Goal: Task Accomplishment & Management: Manage account settings

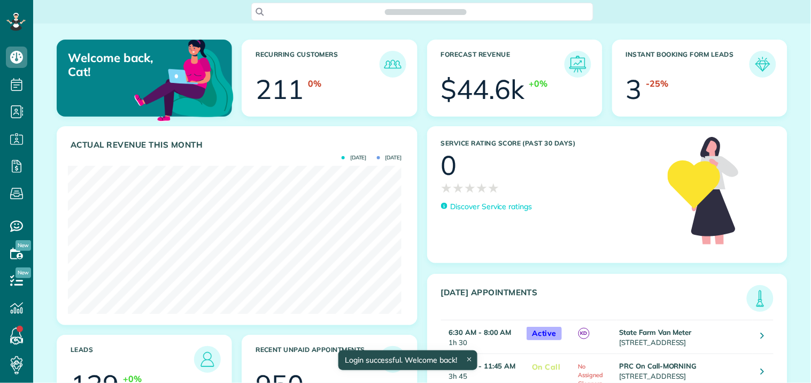
scroll to position [148, 334]
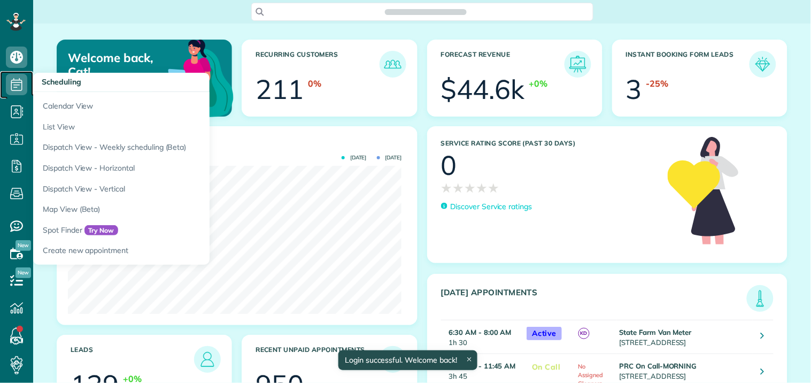
click at [18, 79] on icon at bounding box center [16, 84] width 21 height 21
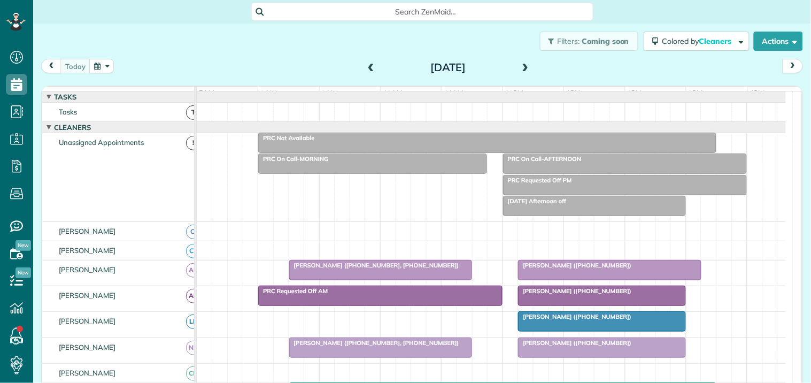
scroll to position [4, 4]
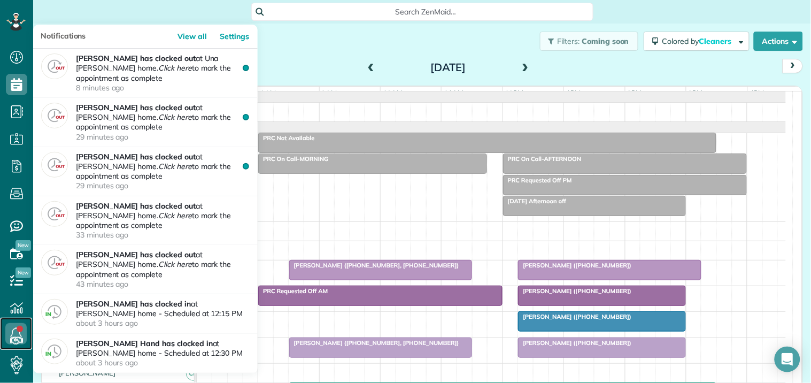
click at [14, 329] on use at bounding box center [16, 333] width 11 height 13
click at [14, 328] on icon at bounding box center [15, 333] width 21 height 21
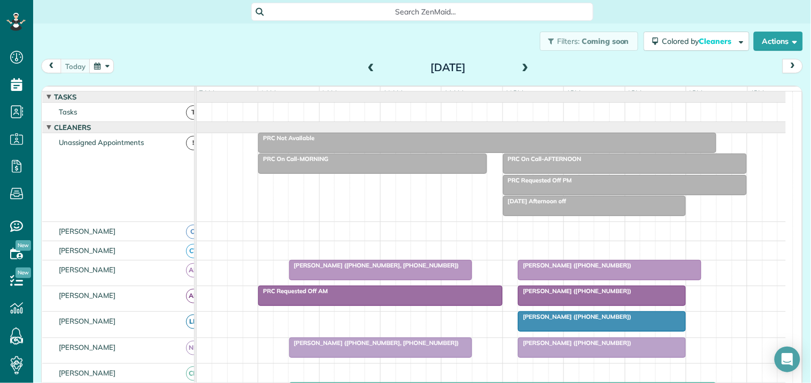
click at [315, 50] on div "Filters: Coming soon Colored by Cleaners Color by Cleaner Color by Team Color b…" at bounding box center [422, 41] width 778 height 35
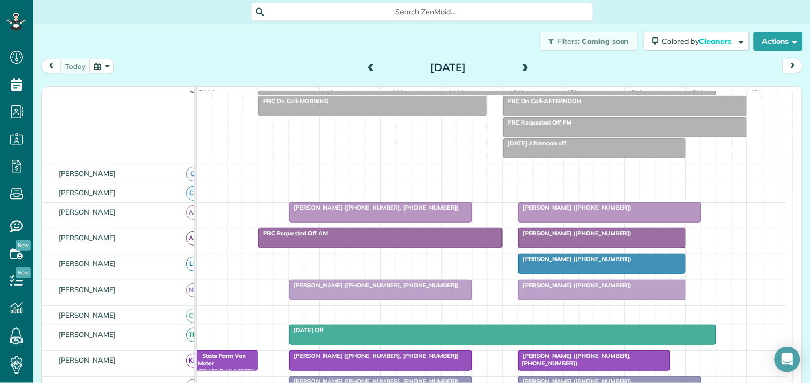
scroll to position [119, 0]
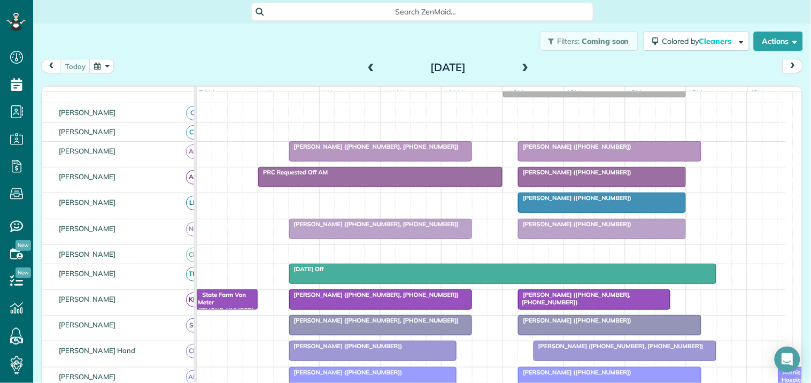
click at [590, 187] on div at bounding box center [601, 176] width 167 height 19
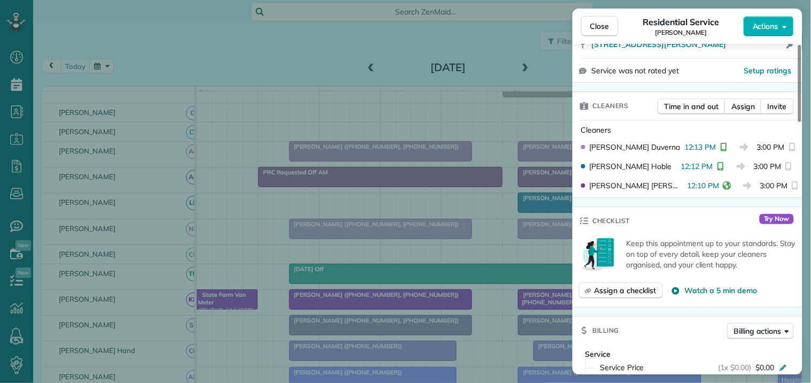
scroll to position [237, 0]
click at [602, 24] on span "Close" at bounding box center [599, 26] width 19 height 11
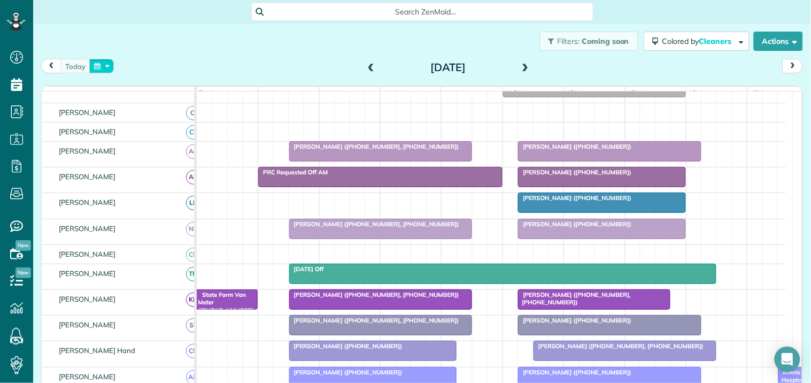
click at [104, 70] on button "button" at bounding box center [101, 66] width 25 height 14
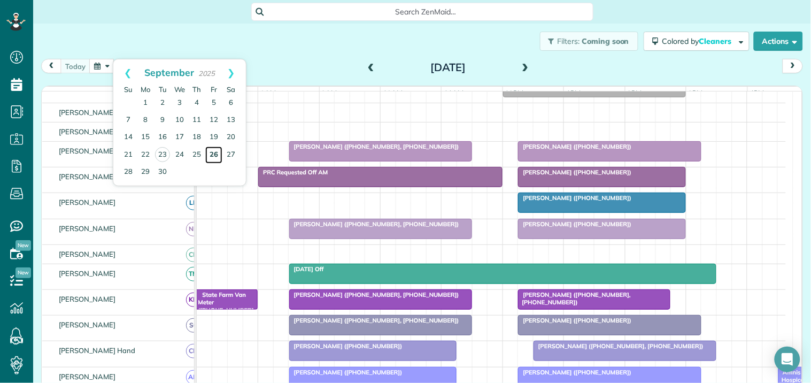
click at [213, 152] on link "26" at bounding box center [213, 154] width 17 height 17
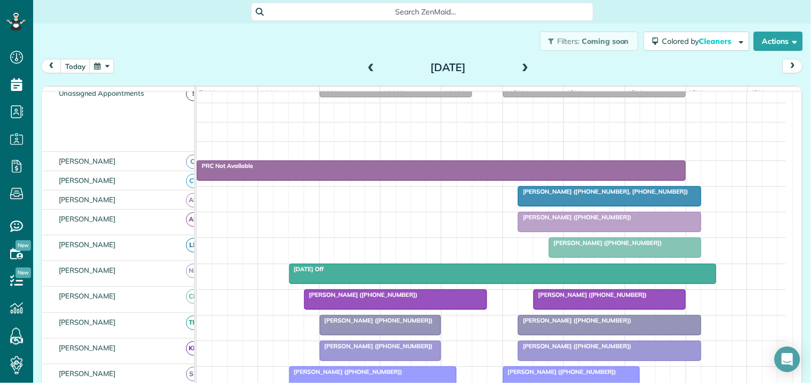
scroll to position [98, 0]
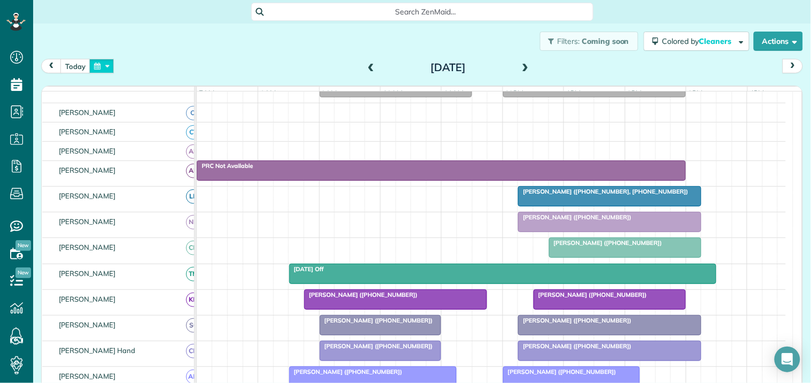
click at [103, 64] on button "button" at bounding box center [101, 66] width 25 height 14
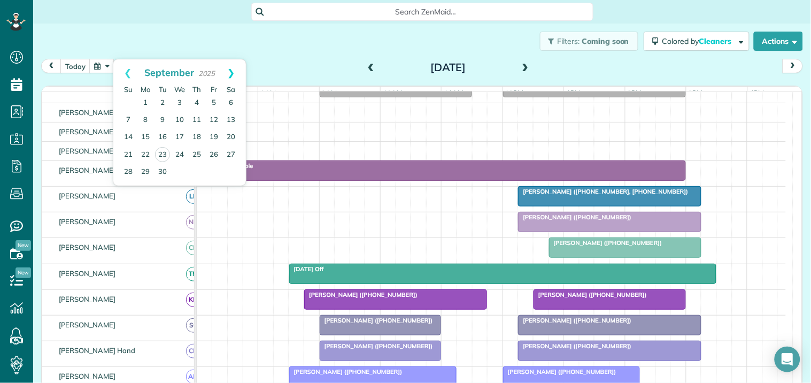
click at [230, 67] on link "Next" at bounding box center [230, 72] width 29 height 27
click at [215, 153] on link "24" at bounding box center [213, 154] width 17 height 17
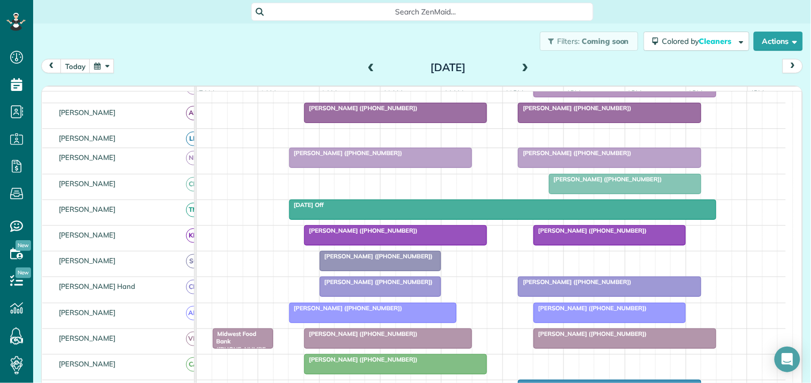
scroll to position [178, 0]
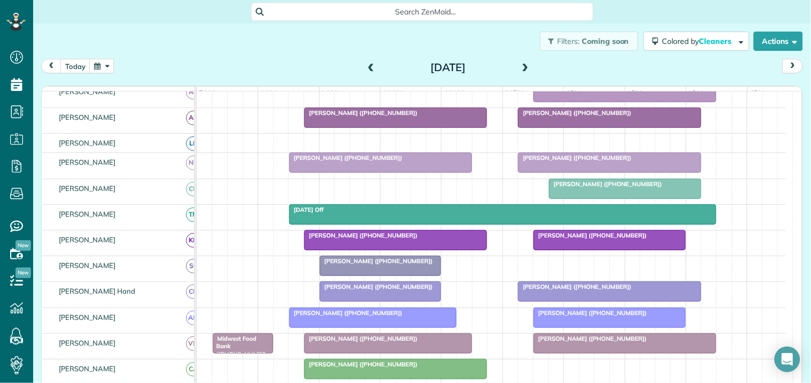
click at [105, 66] on button "button" at bounding box center [101, 66] width 25 height 14
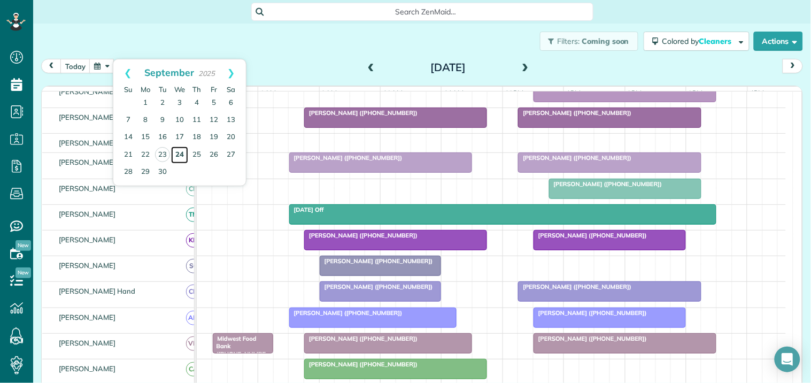
click at [180, 151] on link "24" at bounding box center [179, 154] width 17 height 17
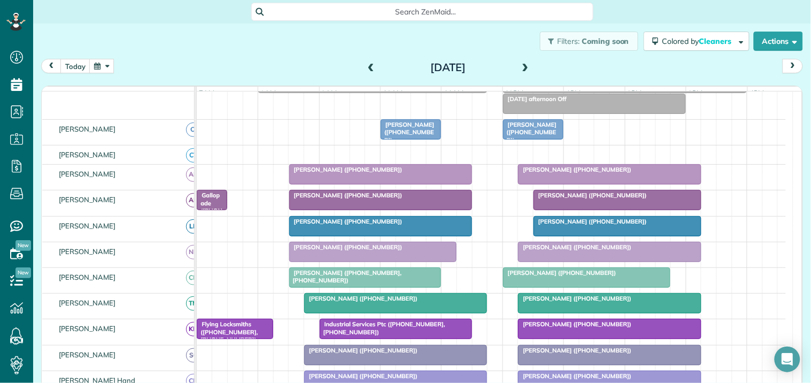
scroll to position [184, 0]
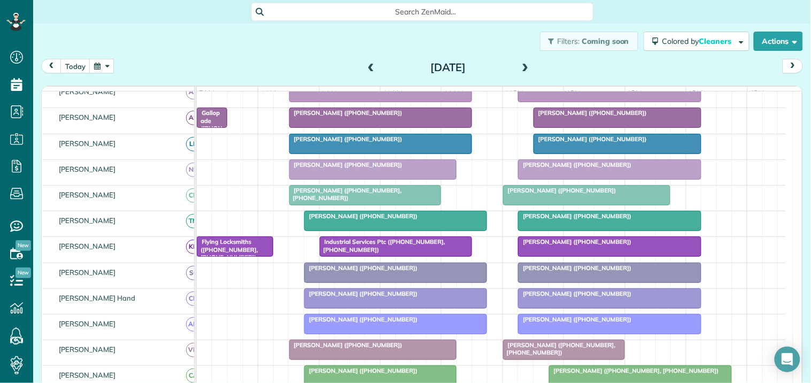
click at [372, 198] on span "[PERSON_NAME] ([PHONE_NUMBER], [PHONE_NUMBER])" at bounding box center [345, 194] width 113 height 15
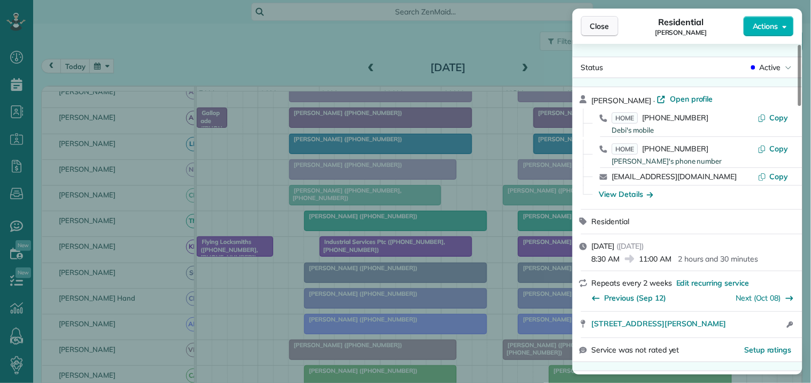
click at [608, 28] on span "Close" at bounding box center [599, 26] width 19 height 11
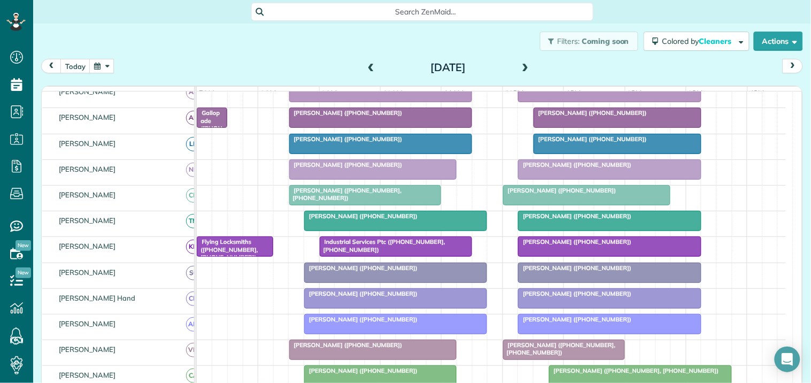
click at [105, 64] on button "button" at bounding box center [101, 66] width 25 height 14
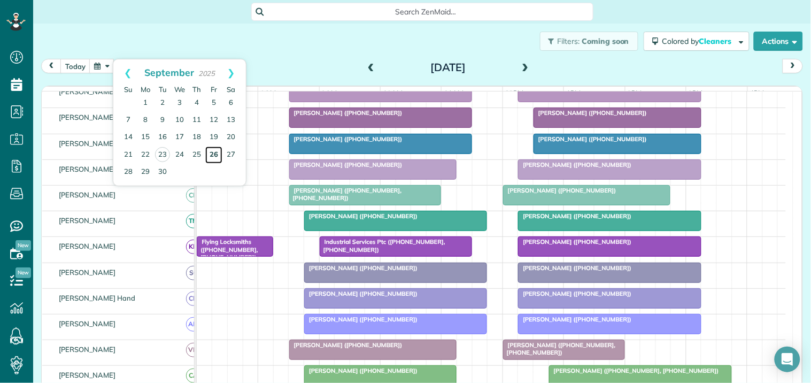
click at [214, 151] on link "26" at bounding box center [213, 154] width 17 height 17
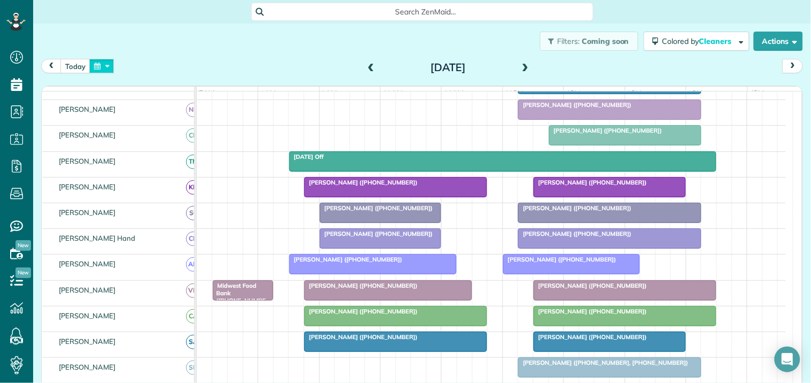
click at [105, 67] on button "button" at bounding box center [101, 66] width 25 height 14
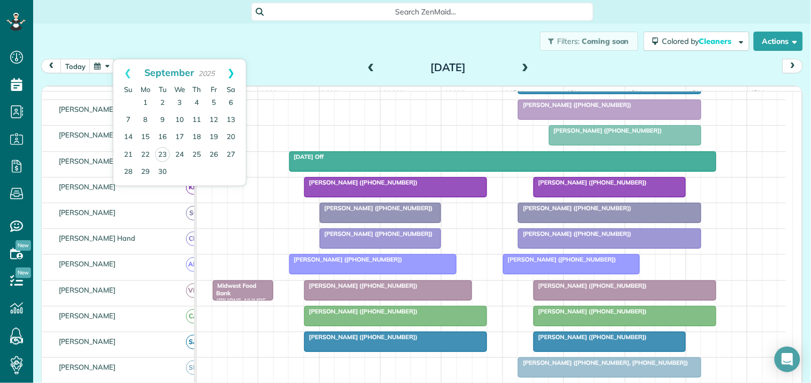
click at [234, 66] on link "Next" at bounding box center [230, 72] width 29 height 27
click at [215, 149] on link "24" at bounding box center [213, 154] width 17 height 17
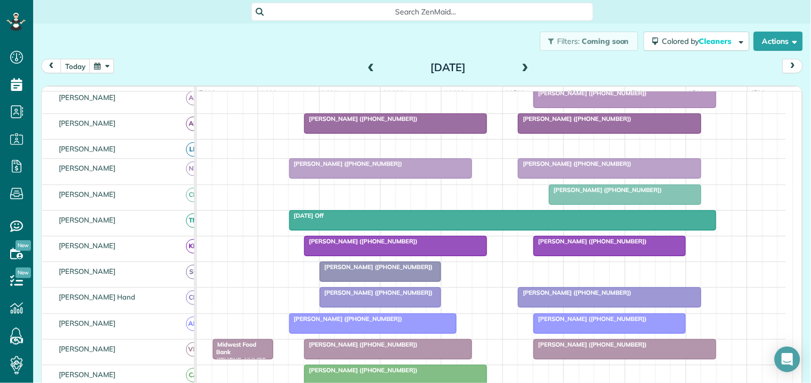
click at [108, 65] on button "button" at bounding box center [101, 66] width 25 height 14
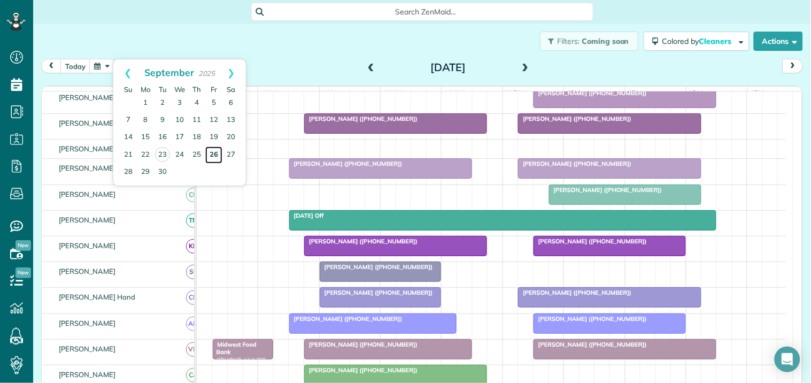
click at [214, 152] on link "26" at bounding box center [213, 154] width 17 height 17
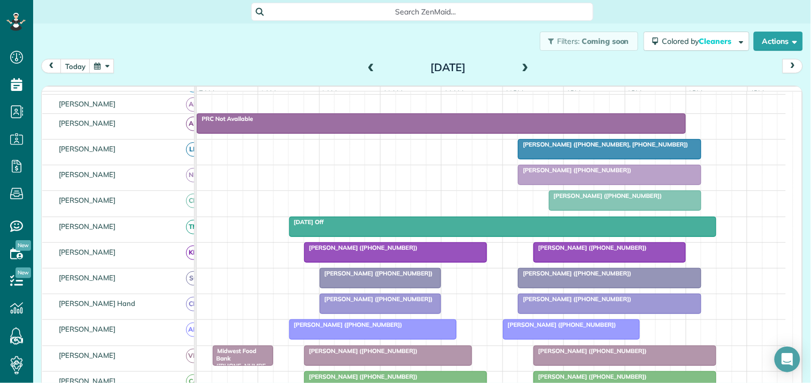
click at [102, 65] on button "button" at bounding box center [101, 66] width 25 height 14
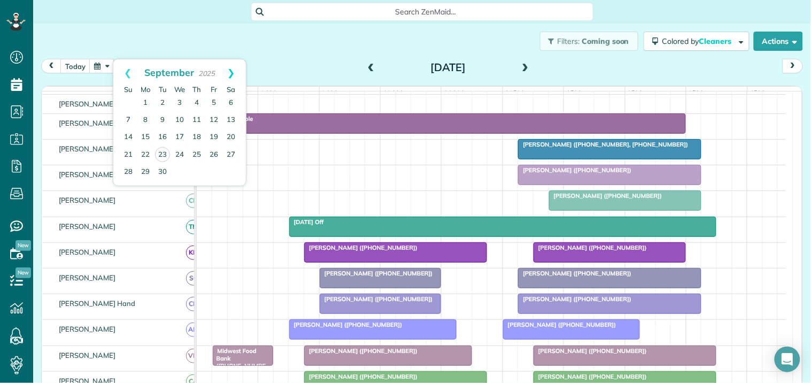
click at [233, 72] on link "Next" at bounding box center [230, 72] width 29 height 27
click at [214, 100] on link "3" at bounding box center [213, 103] width 17 height 17
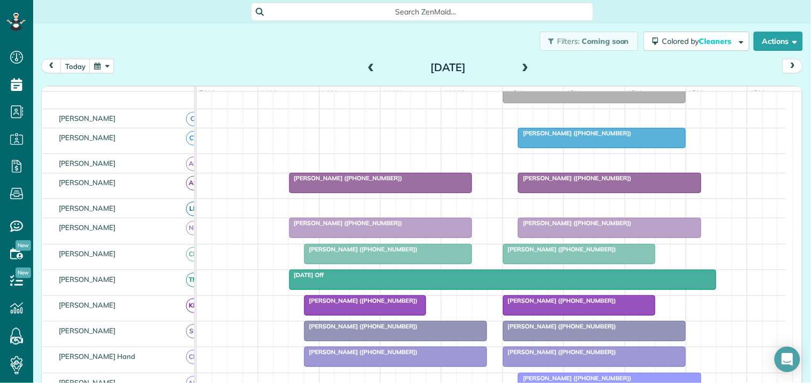
click at [109, 65] on button "button" at bounding box center [101, 66] width 25 height 14
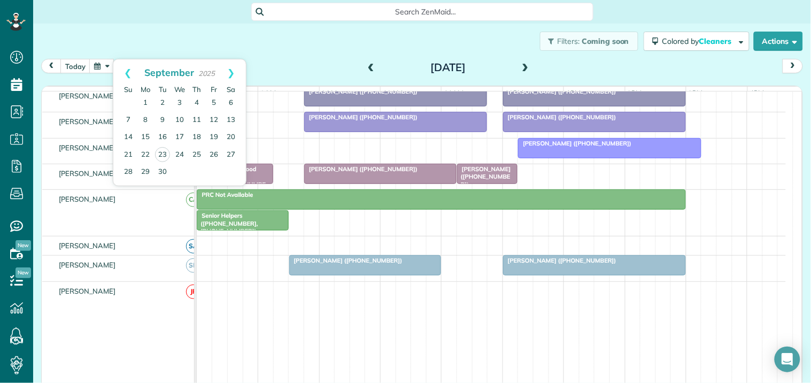
scroll to position [350, 0]
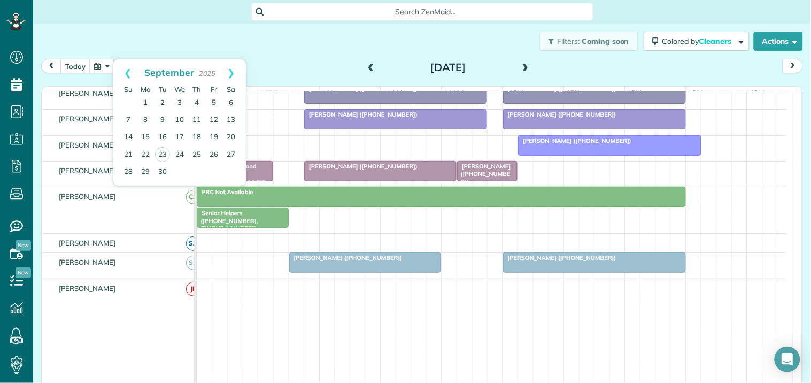
click at [309, 39] on div "Filters: Coming soon Colored by Cleaners Color by Cleaner Color by Team Color b…" at bounding box center [422, 41] width 778 height 35
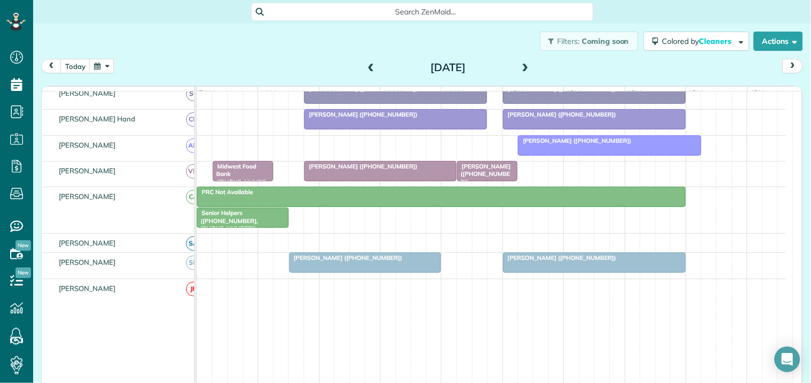
click at [368, 68] on span at bounding box center [371, 68] width 12 height 10
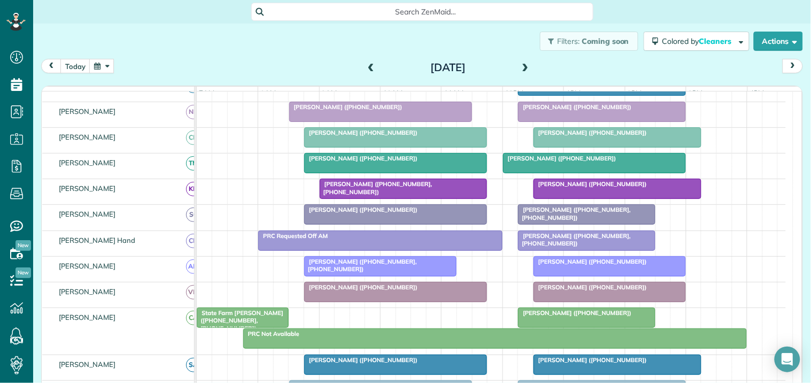
scroll to position [357, 0]
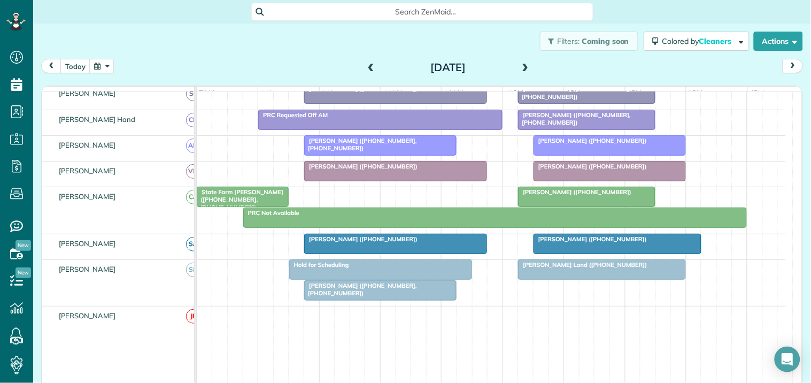
click at [368, 68] on span at bounding box center [371, 68] width 12 height 10
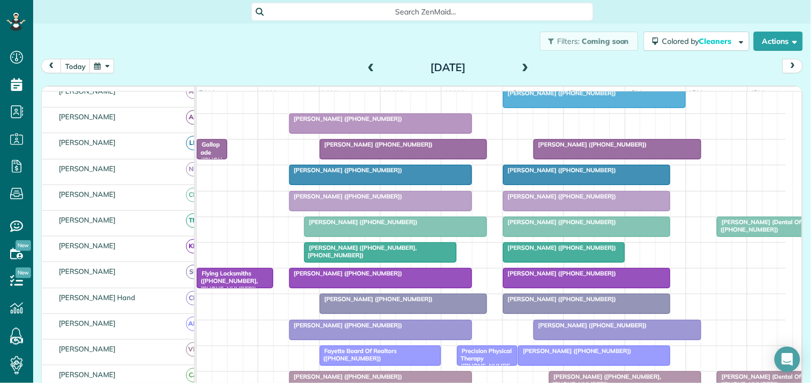
scroll to position [105, 0]
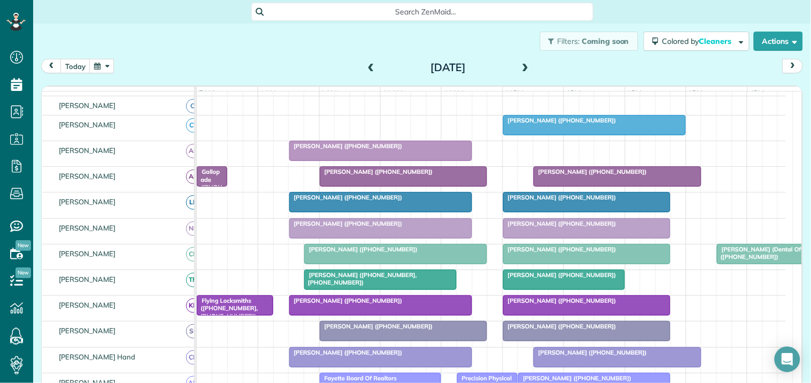
click at [107, 64] on button "button" at bounding box center [101, 66] width 25 height 14
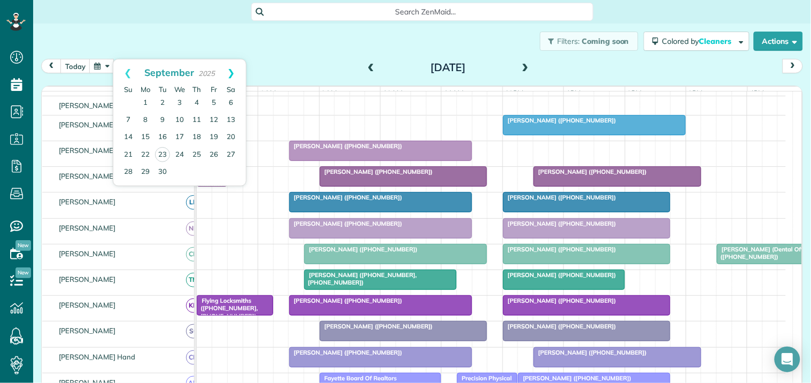
click at [230, 73] on link "Next" at bounding box center [230, 72] width 29 height 27
click at [179, 116] on link "8" at bounding box center [179, 120] width 17 height 17
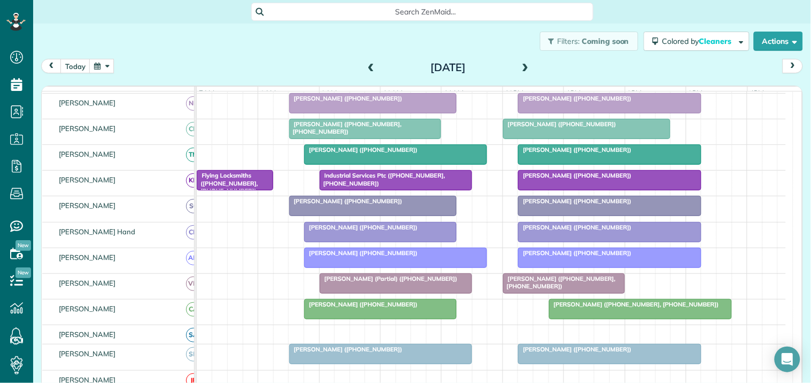
scroll to position [126, 0]
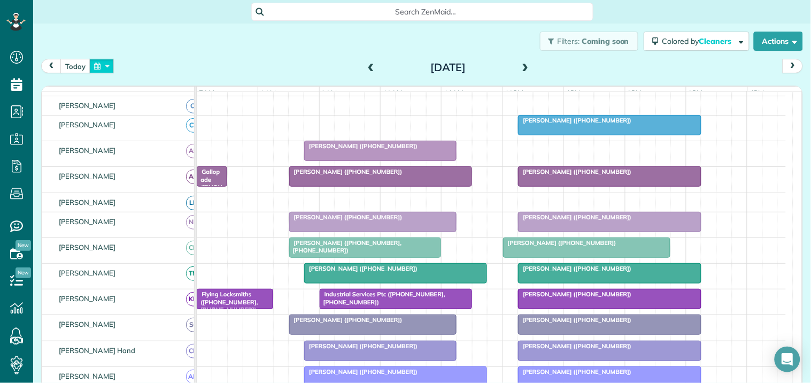
click at [103, 66] on button "button" at bounding box center [101, 66] width 25 height 14
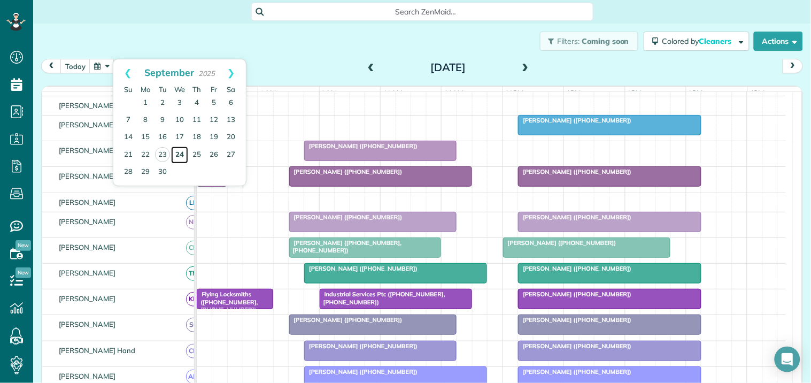
click at [179, 152] on link "24" at bounding box center [179, 154] width 17 height 17
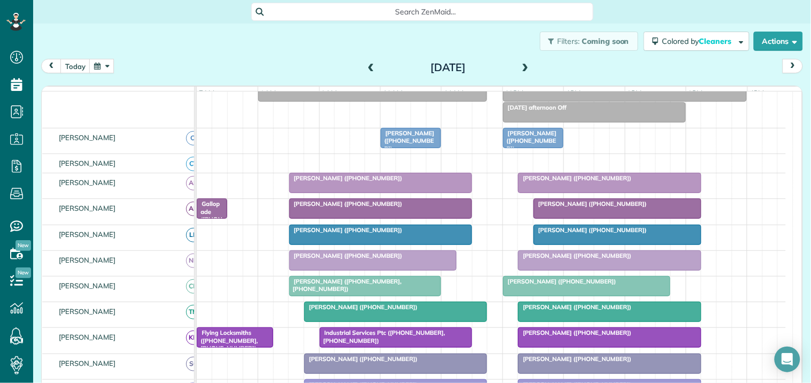
scroll to position [66, 0]
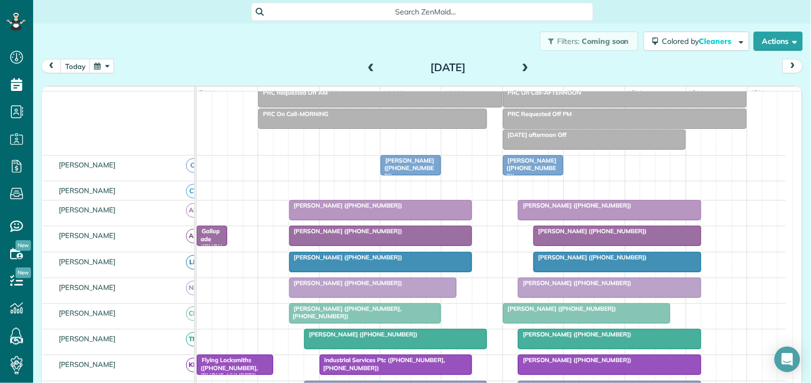
click at [522, 66] on span at bounding box center [526, 68] width 12 height 10
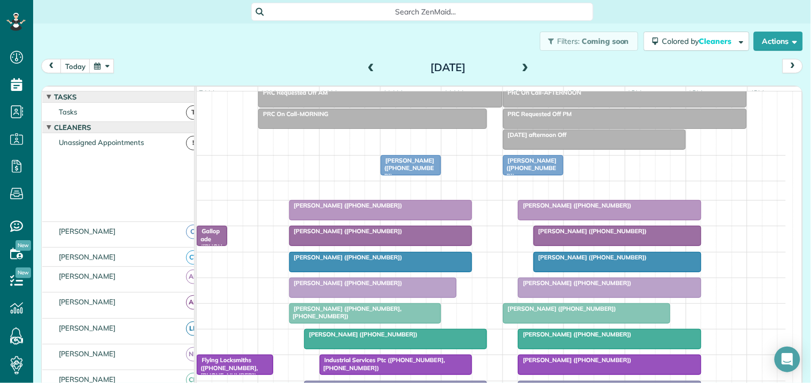
scroll to position [0, 0]
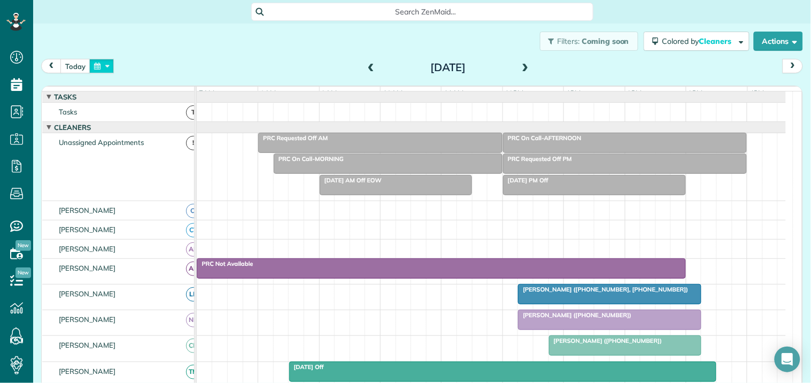
click at [106, 62] on button "button" at bounding box center [101, 66] width 25 height 14
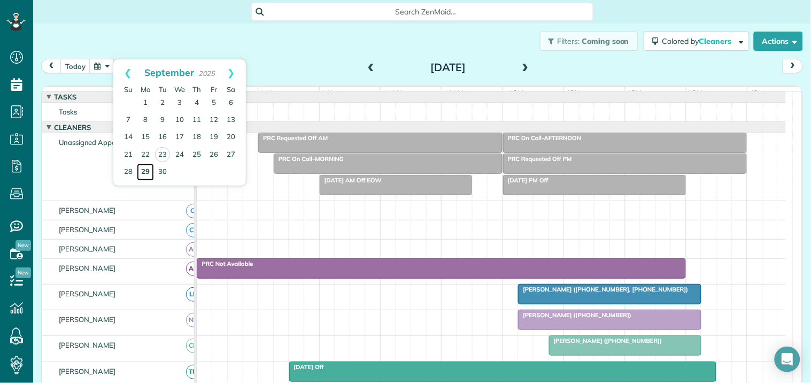
click at [147, 168] on link "29" at bounding box center [145, 172] width 17 height 17
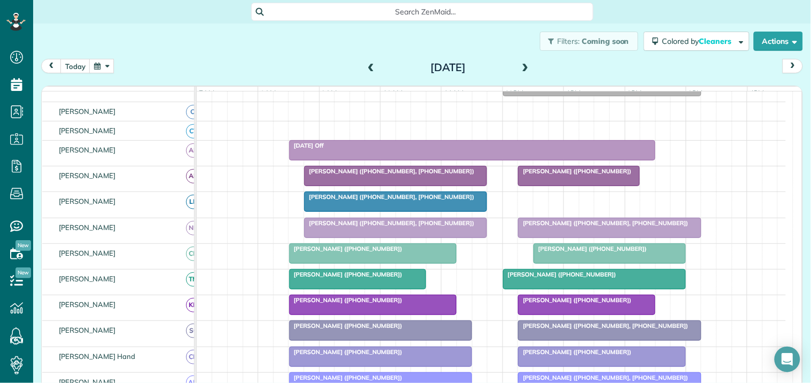
scroll to position [59, 0]
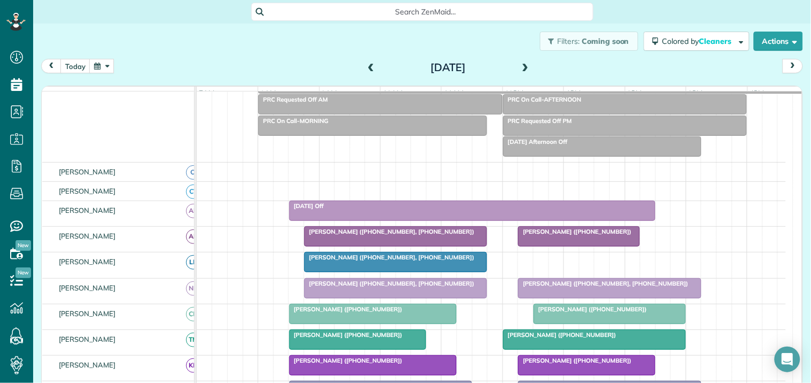
click at [522, 65] on span at bounding box center [526, 68] width 12 height 10
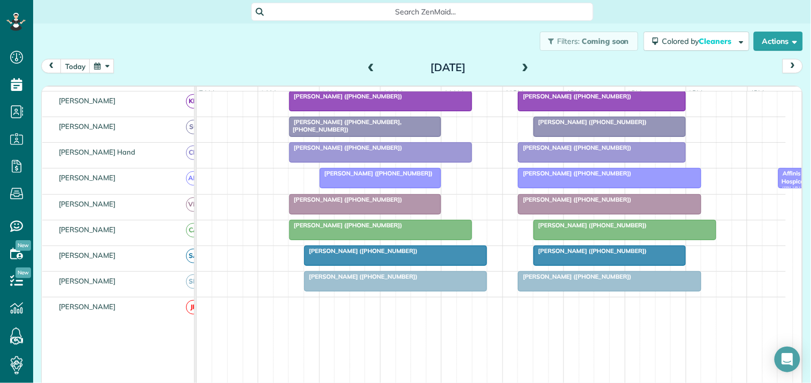
scroll to position [297, 0]
click at [520, 66] on span at bounding box center [526, 68] width 12 height 10
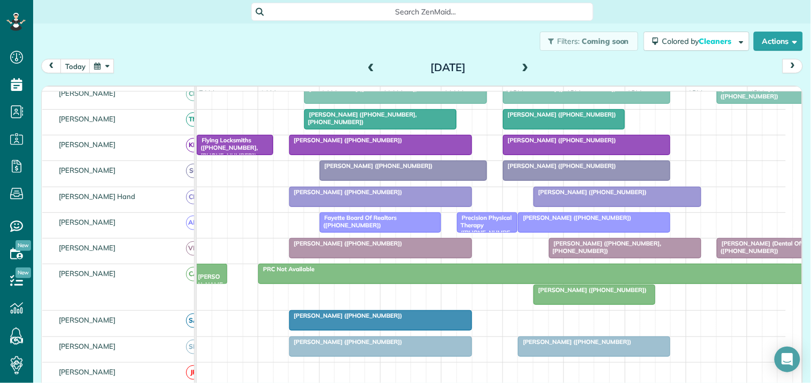
scroll to position [165, 0]
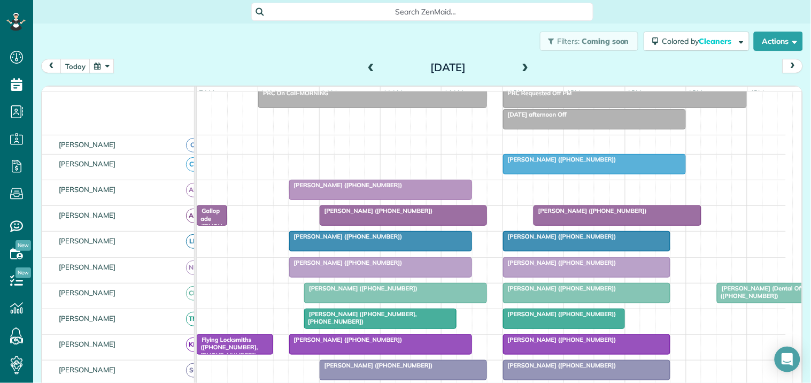
click at [523, 65] on span at bounding box center [526, 68] width 12 height 10
